Goal: Task Accomplishment & Management: Manage account settings

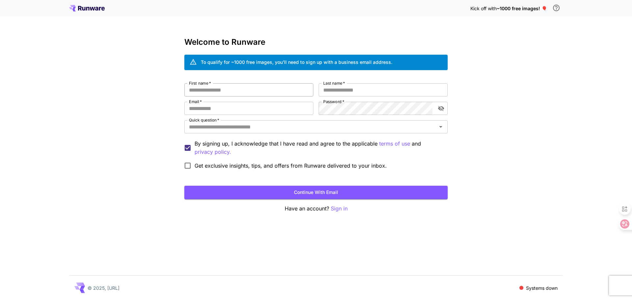
click at [253, 95] on input "First name   *" at bounding box center [248, 89] width 129 height 13
click at [196, 91] on input "First name   *" at bounding box center [248, 89] width 129 height 13
type input "*"
click at [339, 93] on input "Last name   *" at bounding box center [383, 89] width 129 height 13
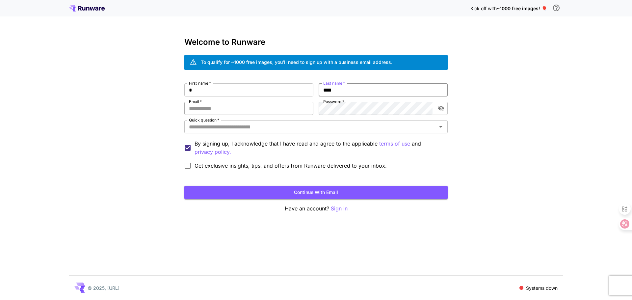
type input "****"
click at [222, 110] on input "Email   *" at bounding box center [248, 108] width 129 height 13
click at [510, 59] on div "Kick off with ~1000 free images! 🎈 Welcome to Runware To qualify for ~1000 free…" at bounding box center [316, 150] width 632 height 300
click at [209, 111] on input "Email   *" at bounding box center [248, 108] width 129 height 13
type input "*"
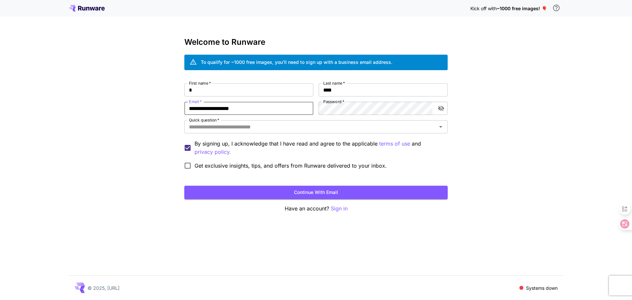
type input "**********"
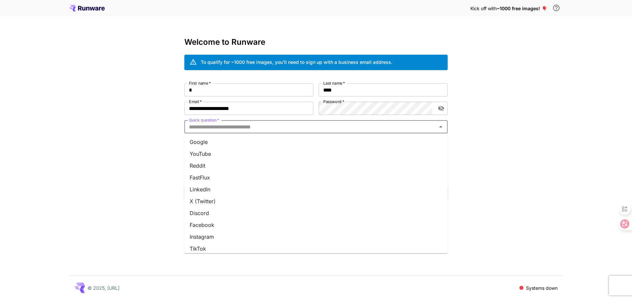
click at [245, 126] on input "Quick question   *" at bounding box center [310, 126] width 249 height 9
click at [221, 154] on li "YouTube" at bounding box center [316, 154] width 264 height 12
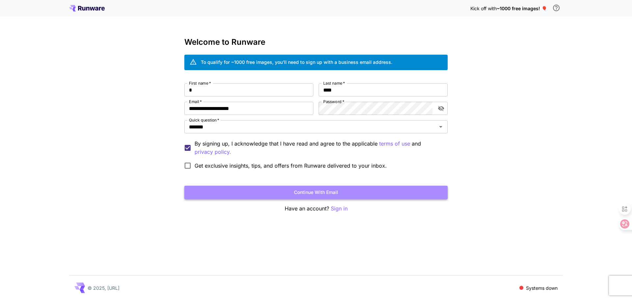
click at [319, 190] on button "Continue with email" at bounding box center [316, 193] width 264 height 14
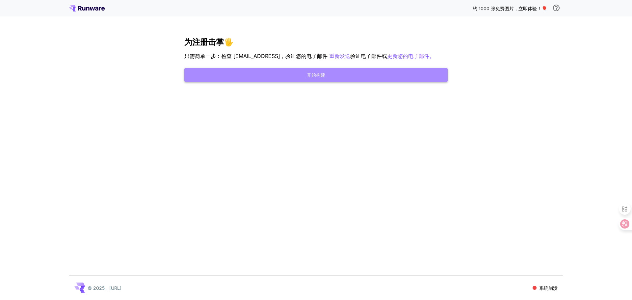
click at [318, 78] on font "开始构建" at bounding box center [316, 75] width 18 height 6
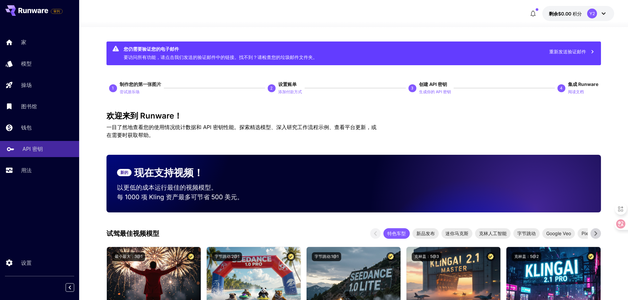
click at [39, 148] on font "API 密钥" at bounding box center [32, 149] width 20 height 7
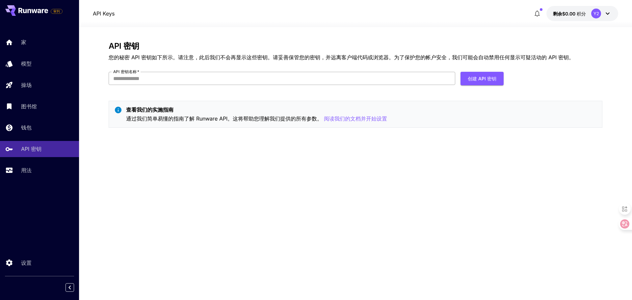
click at [148, 80] on input "API 密钥名称   *" at bounding box center [282, 78] width 347 height 13
type input "*********"
click at [483, 78] on font "创建 API 密钥" at bounding box center [482, 79] width 29 height 6
click at [606, 11] on icon at bounding box center [608, 14] width 8 height 8
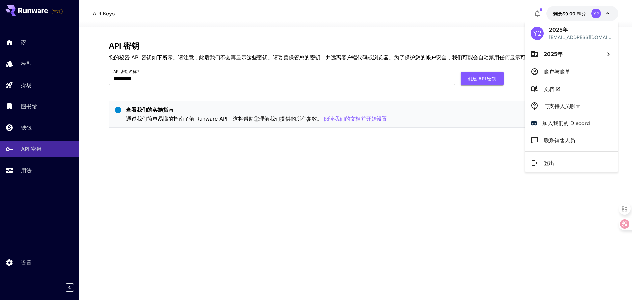
click at [210, 82] on div at bounding box center [316, 150] width 632 height 300
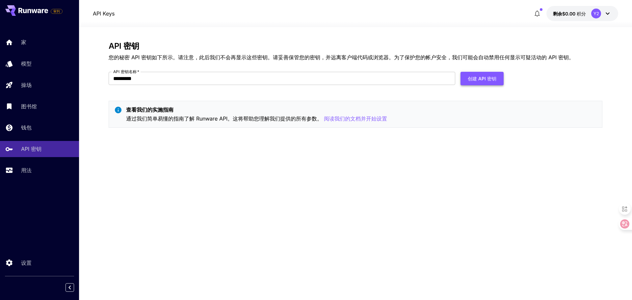
click at [486, 80] on font "创建 API 密钥" at bounding box center [482, 79] width 29 height 6
click at [558, 14] on font "您需要先验证您的电子邮件地址，然后才能执行此操作。" at bounding box center [577, 18] width 79 height 14
click at [25, 46] on p "家" at bounding box center [24, 42] width 5 height 8
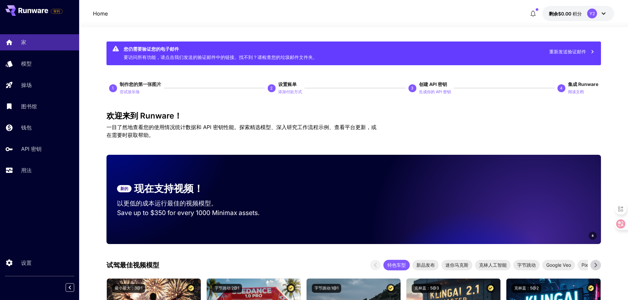
click at [580, 50] on font "重新发送验证邮件" at bounding box center [567, 52] width 37 height 6
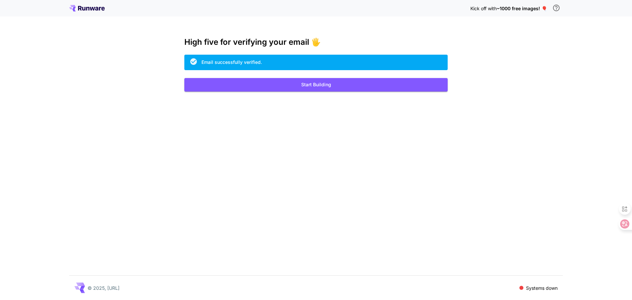
click at [501, 49] on div "Kick off with ~1000 free images! 🎈 High five for verifying your email 🖐️ Email …" at bounding box center [316, 150] width 632 height 300
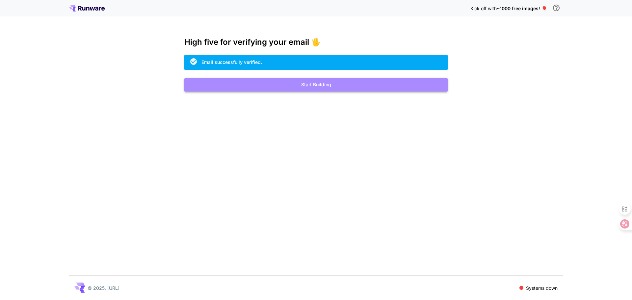
click at [312, 83] on button "Start Building" at bounding box center [316, 85] width 264 height 14
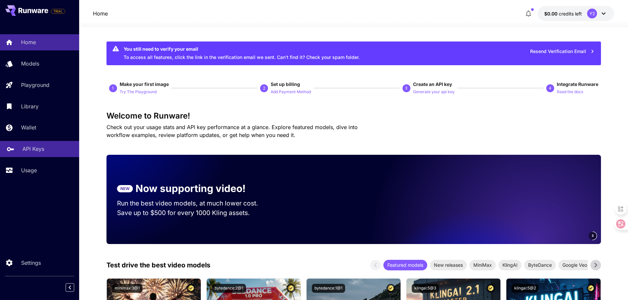
click at [35, 148] on p "API Keys" at bounding box center [33, 149] width 22 height 8
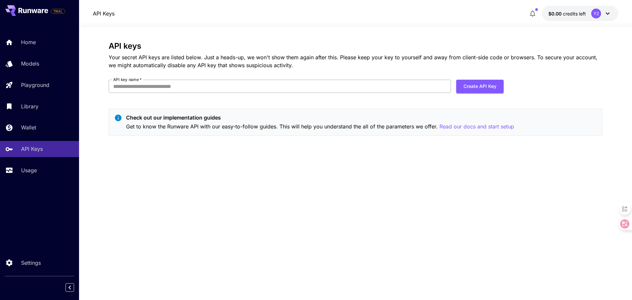
click at [210, 88] on input "API key name   *" at bounding box center [280, 86] width 343 height 13
type input "*********"
click at [475, 84] on button "Create API Key" at bounding box center [480, 87] width 47 height 14
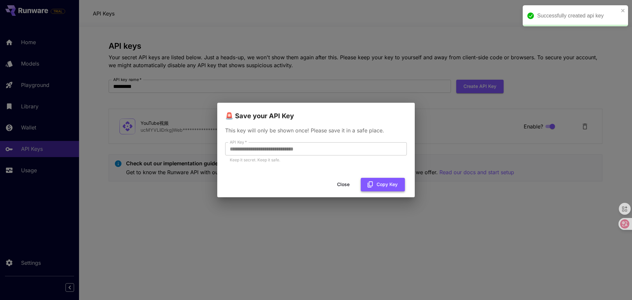
click at [378, 184] on button "Copy Key" at bounding box center [383, 185] width 44 height 14
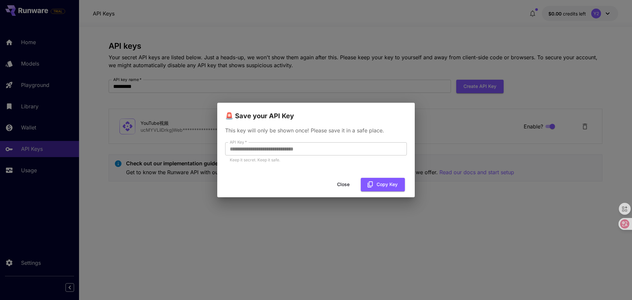
click at [346, 182] on button "Close" at bounding box center [344, 185] width 30 height 14
